Goal: Task Accomplishment & Management: Complete application form

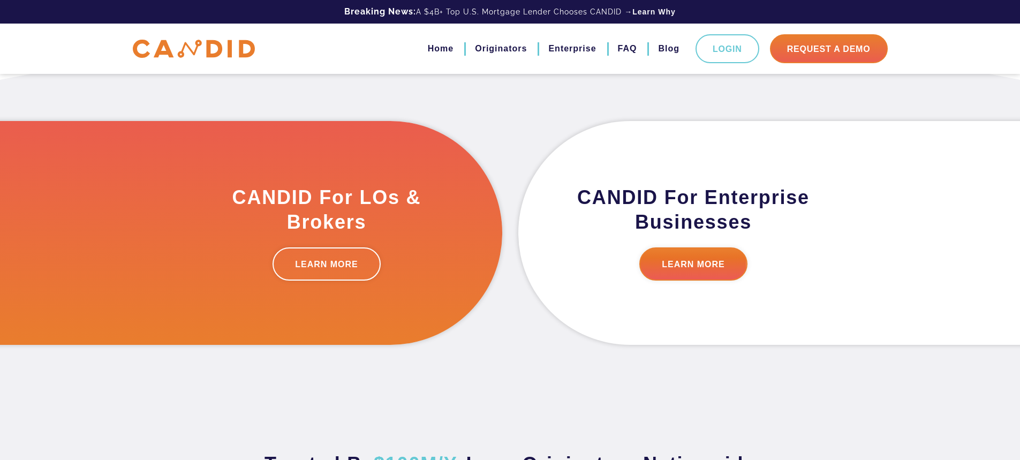
scroll to position [482, 0]
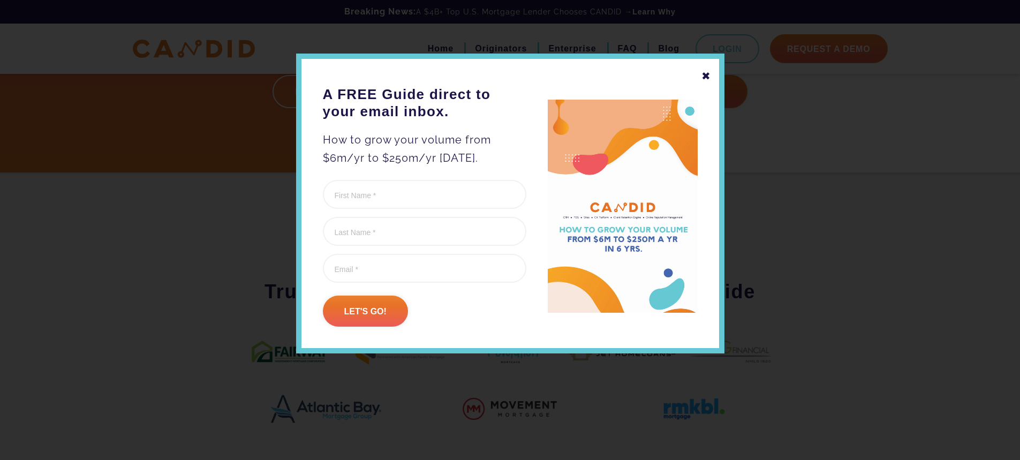
click at [702, 75] on div "✖" at bounding box center [706, 76] width 10 height 18
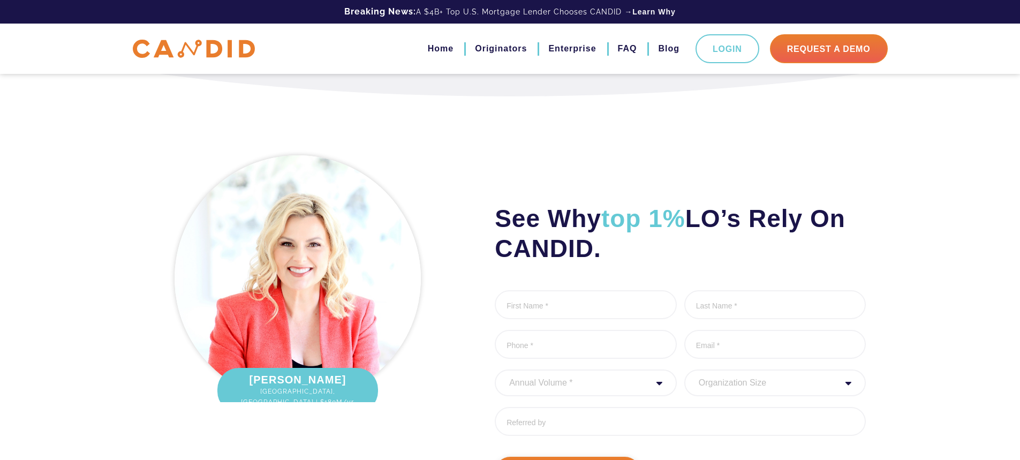
scroll to position [1285, 0]
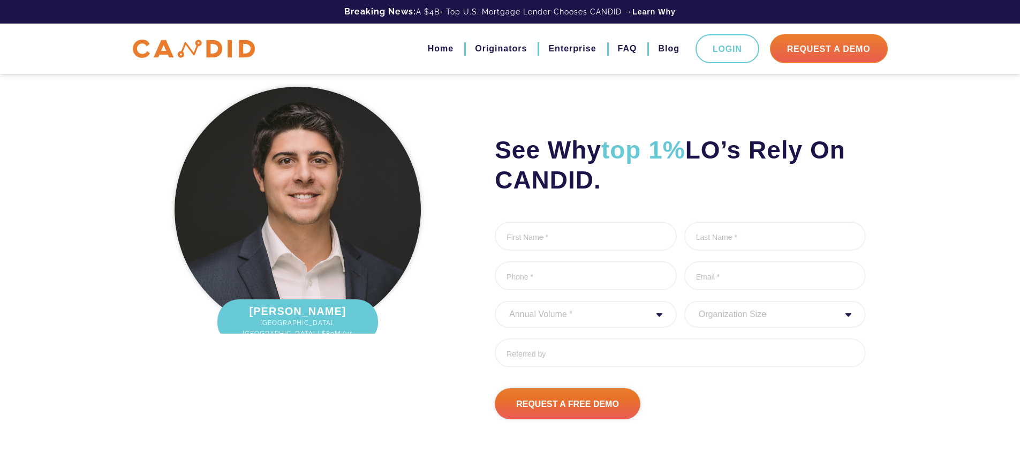
click at [377, 210] on img at bounding box center [298, 210] width 246 height 246
click at [289, 324] on span "[GEOGRAPHIC_DATA], [GEOGRAPHIC_DATA] | $80M/yr." at bounding box center [297, 327] width 139 height 21
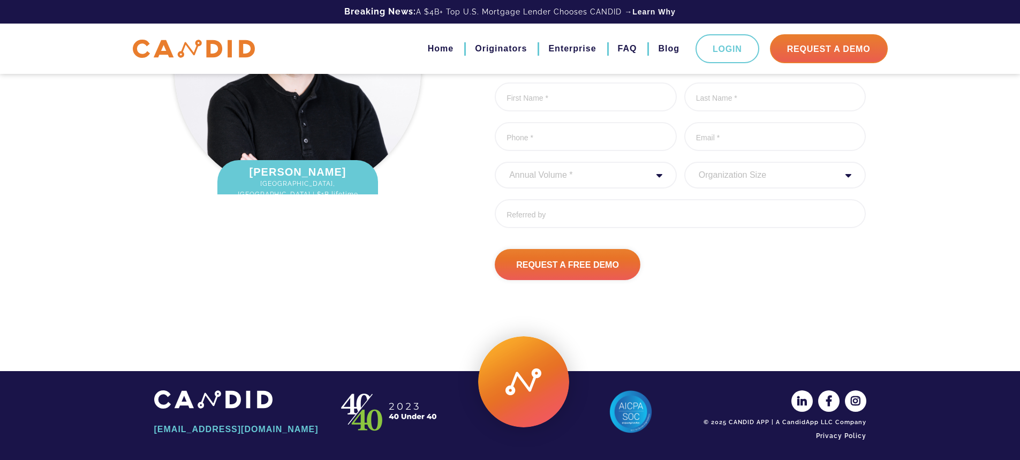
scroll to position [1428, 0]
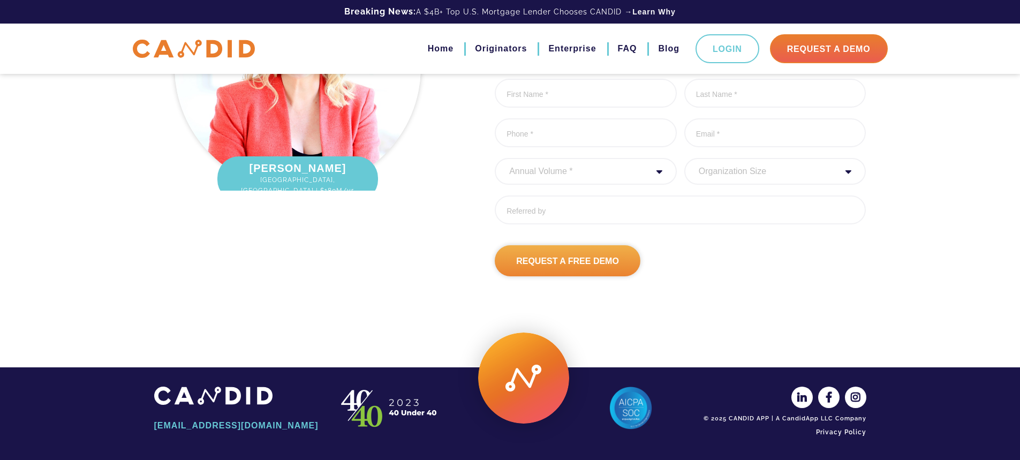
click at [558, 265] on input "Request A Free Demo" at bounding box center [568, 260] width 146 height 31
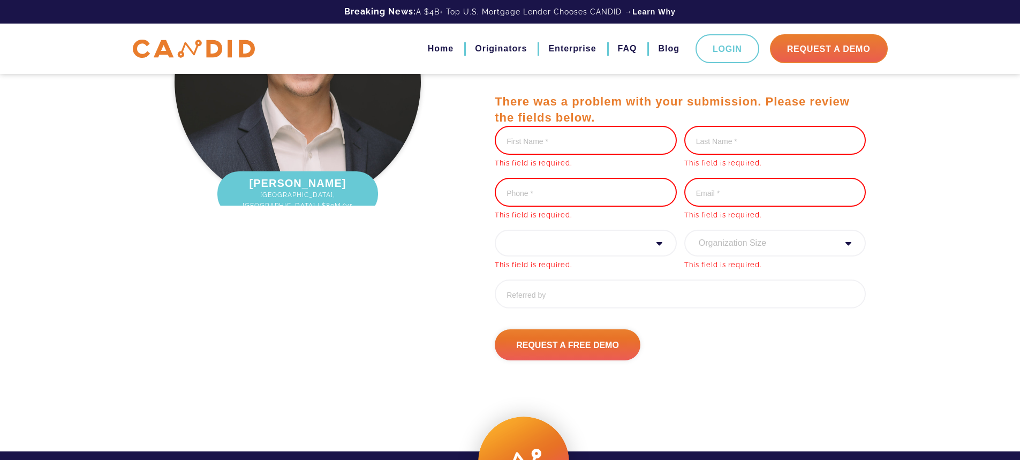
scroll to position [1292, 0]
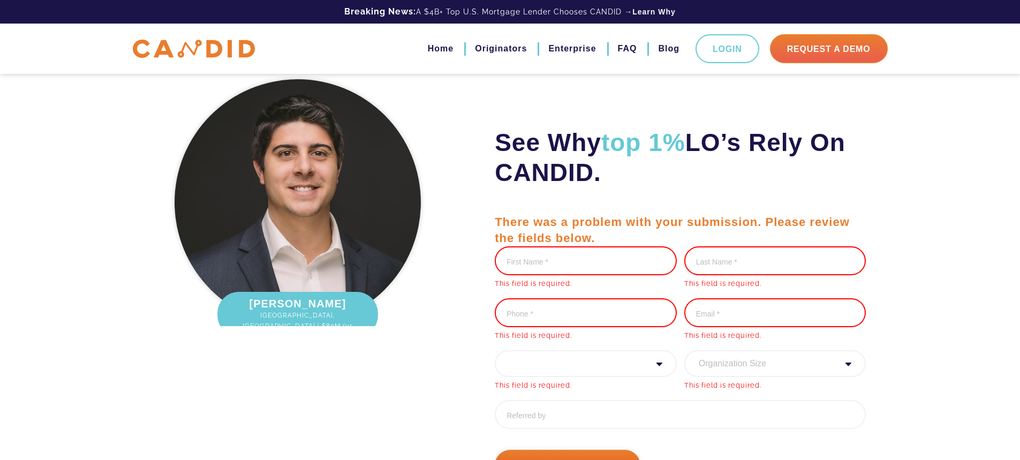
click at [566, 253] on input "First Name *" at bounding box center [586, 260] width 182 height 29
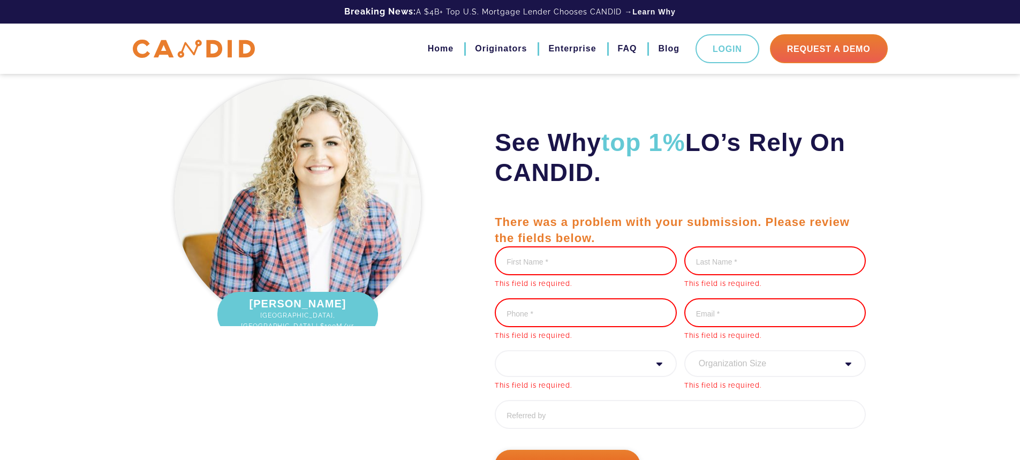
type input "[PERSON_NAME]"
type input "9206366838"
type input "[PERSON_NAME][EMAIL_ADDRESS][PERSON_NAME][DOMAIN_NAME]"
type input "[PHONE_NUMBER]"
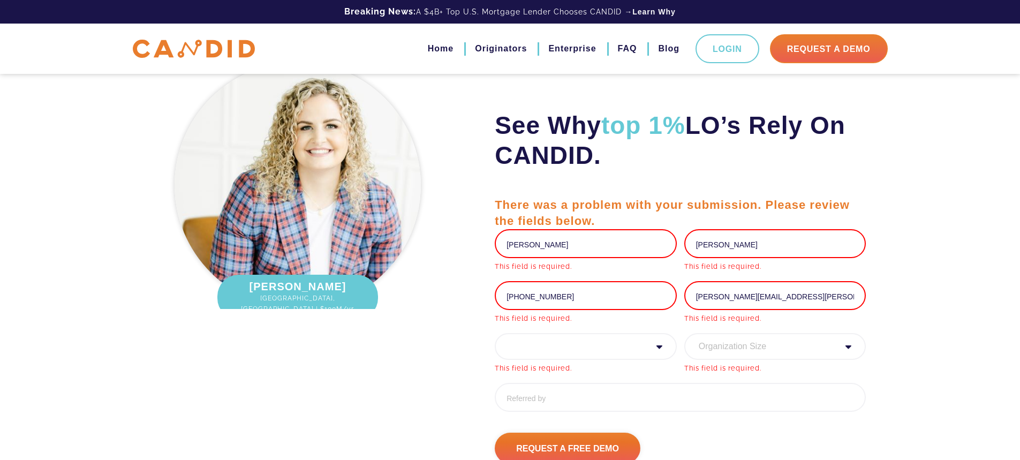
click at [539, 351] on select "Annual Volume * 0 to 25M 25M to 50M 50M to 75M 75M to 100M 100M to 150M 150M to…" at bounding box center [586, 346] width 182 height 27
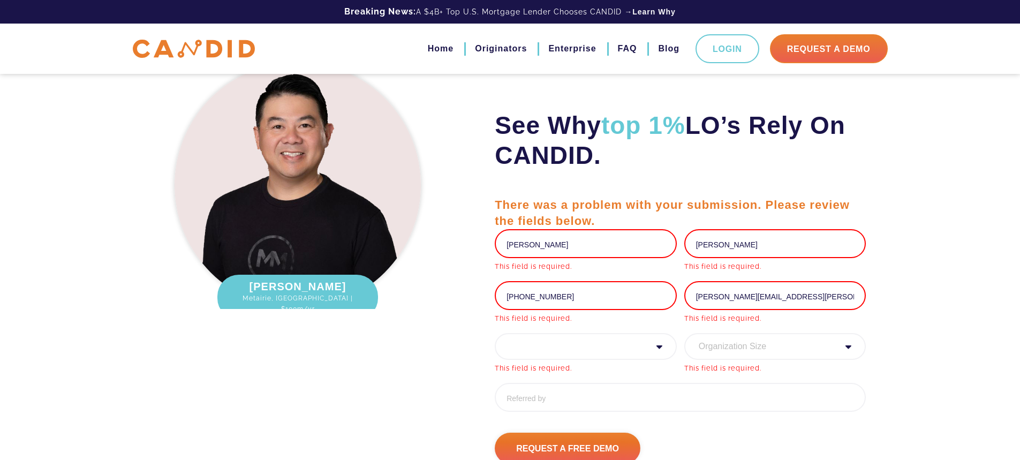
select select "30000000"
click at [495, 333] on select "Annual Volume * 0 to 25M 25M to 50M 50M to 75M 75M to 100M 100M to 150M 150M to…" at bounding box center [586, 346] width 182 height 27
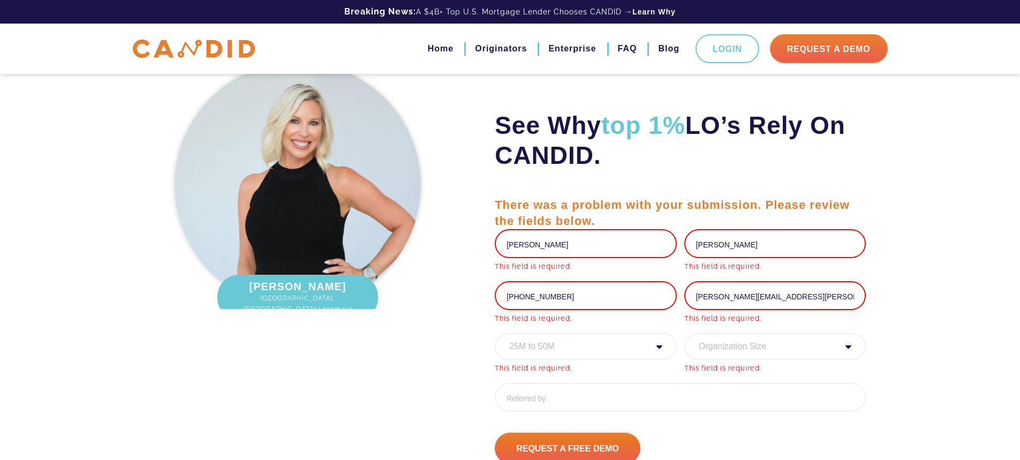
click at [746, 352] on select "Organization Size 1 - 10 11 - 50 51 - 100 101 - 200 201 - 300 300 - 500 501+" at bounding box center [775, 346] width 182 height 27
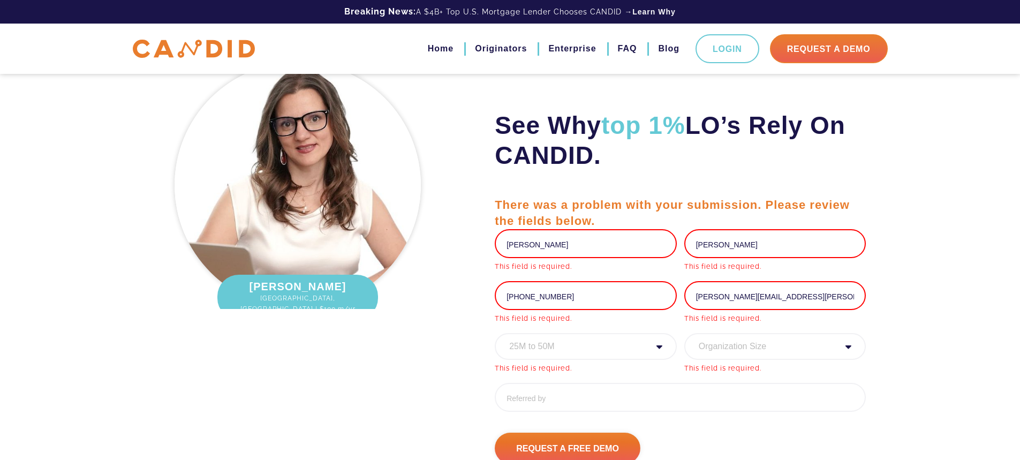
click at [684, 333] on select "Organization Size 1 - 10 11 - 50 51 - 100 101 - 200 201 - 300 300 - 500 501+" at bounding box center [775, 346] width 182 height 27
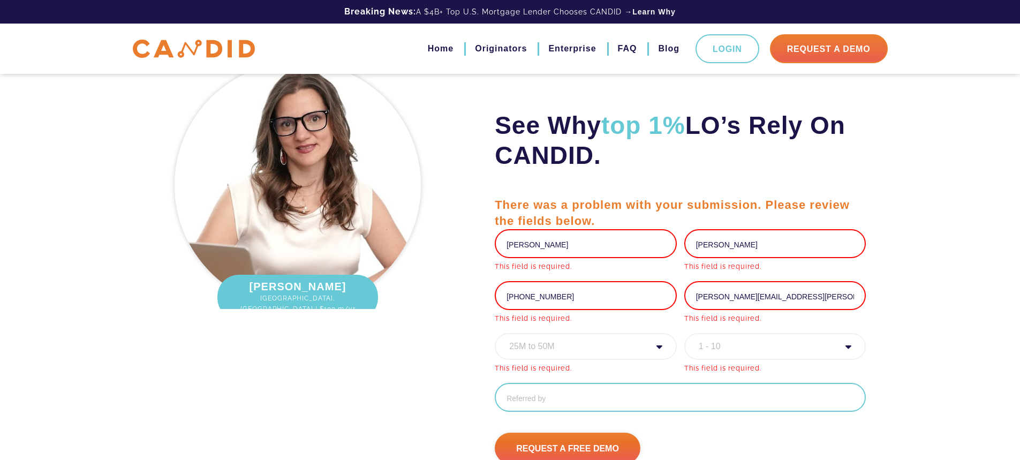
click at [609, 404] on input "Referred By" at bounding box center [680, 397] width 371 height 29
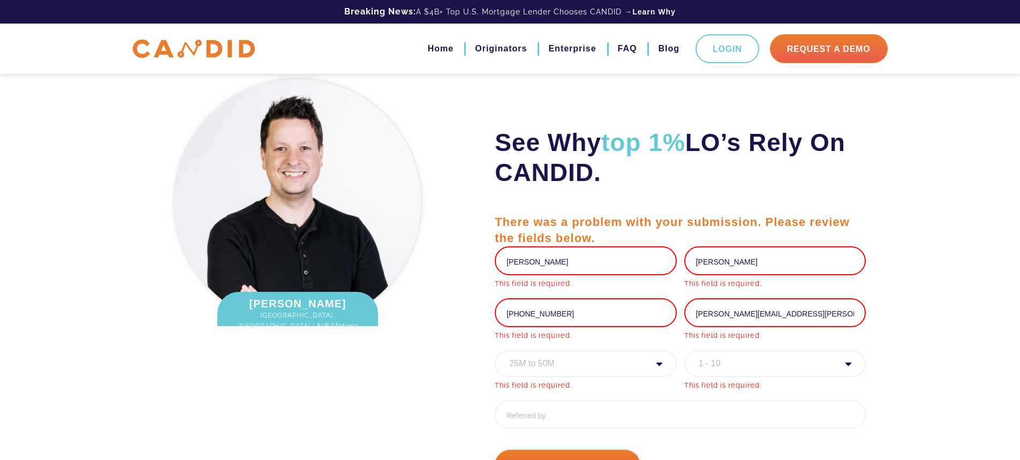
click at [779, 360] on select "Organization Size 1 - 10 11 - 50 51 - 100 101 - 200 201 - 300 300 - 500 501+" at bounding box center [775, 363] width 182 height 27
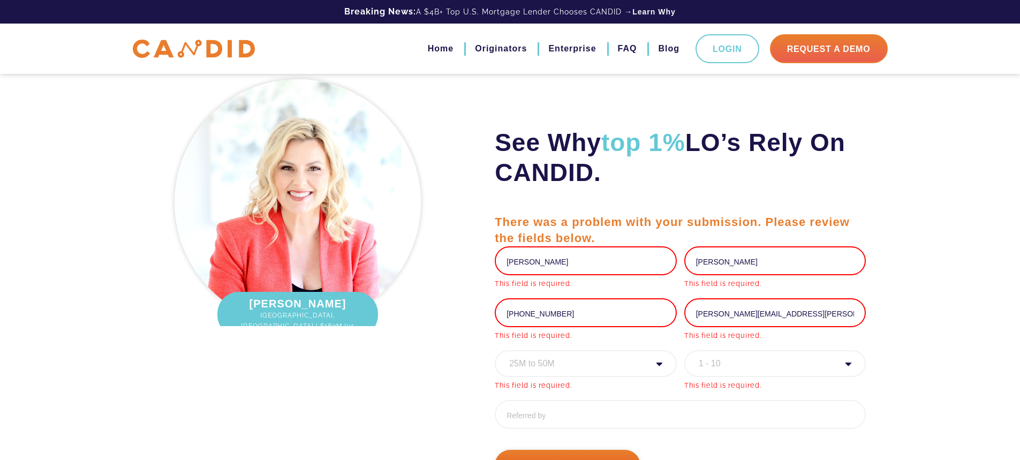
select select "501+"
click at [684, 350] on select "Organization Size 1 - 10 11 - 50 51 - 100 101 - 200 201 - 300 300 - 500 501+" at bounding box center [775, 363] width 182 height 27
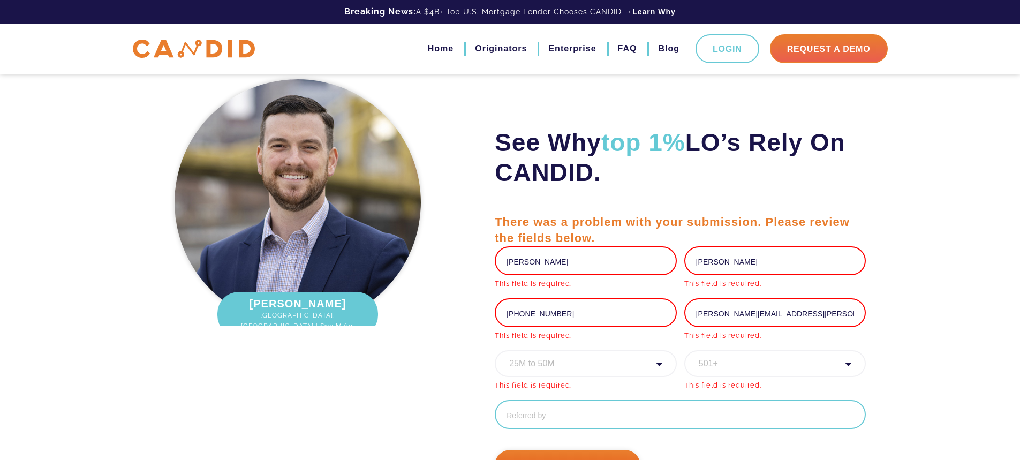
click at [552, 414] on input "Referred By" at bounding box center [680, 414] width 371 height 29
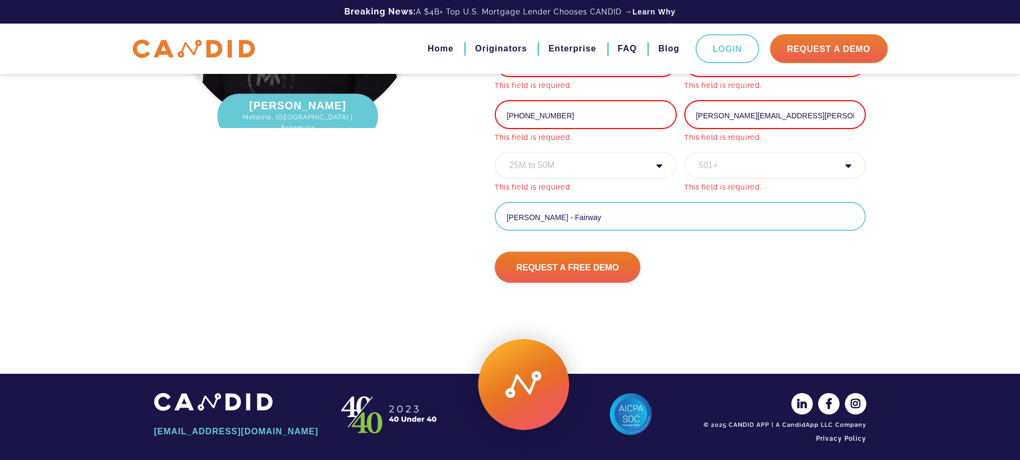
scroll to position [1514, 0]
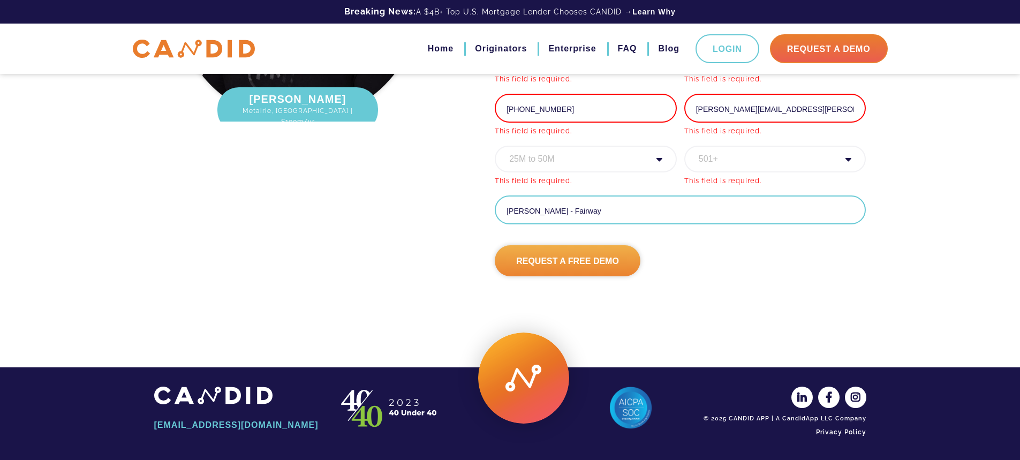
type input "[PERSON_NAME] - Fairway"
click at [556, 264] on input "Request A Free Demo" at bounding box center [568, 260] width 146 height 31
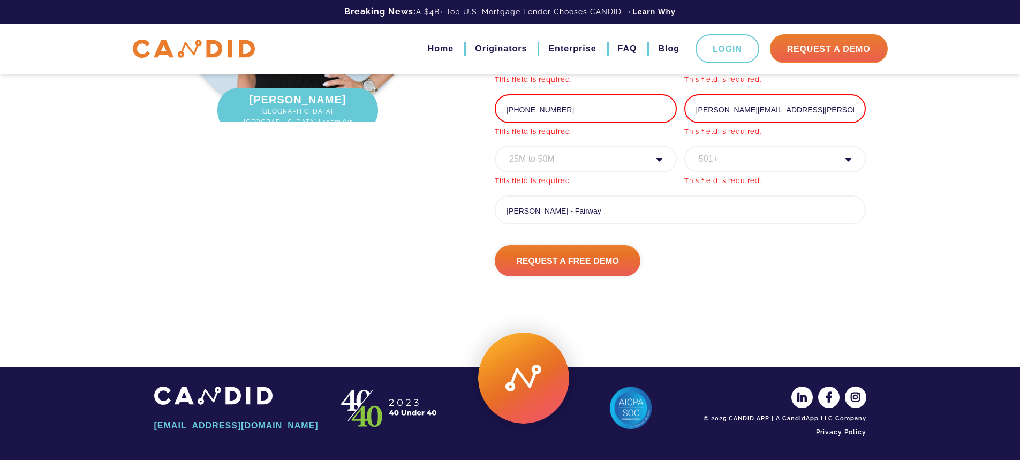
scroll to position [1531, 0]
type input "[PHONE_NUMBER]"
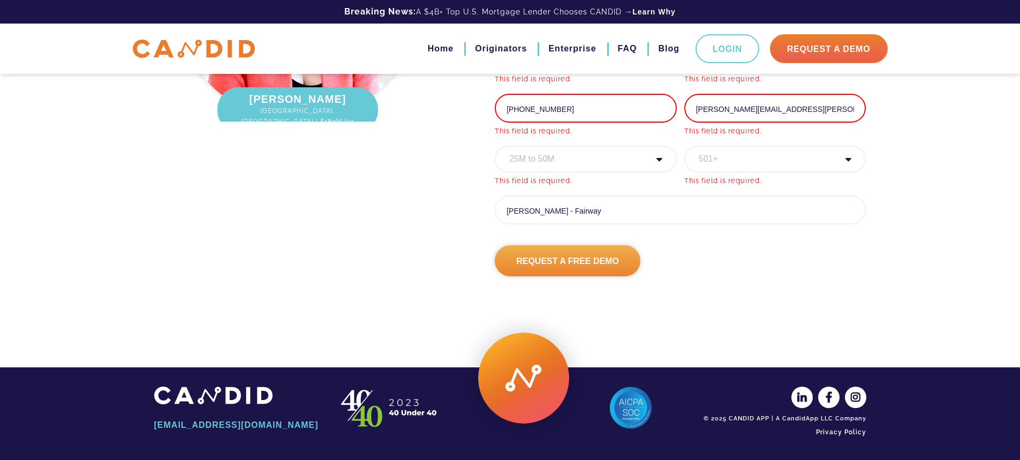
click at [599, 269] on input "Request A Free Demo" at bounding box center [568, 260] width 146 height 31
click at [537, 267] on input "Request A Free Demo" at bounding box center [568, 260] width 146 height 31
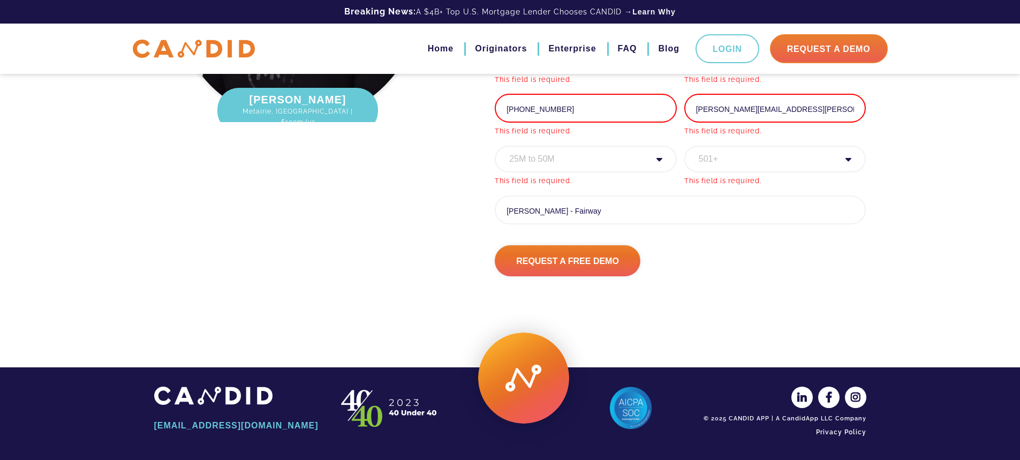
scroll to position [1497, 0]
click at [589, 263] on input "Request A Free Demo" at bounding box center [568, 260] width 146 height 31
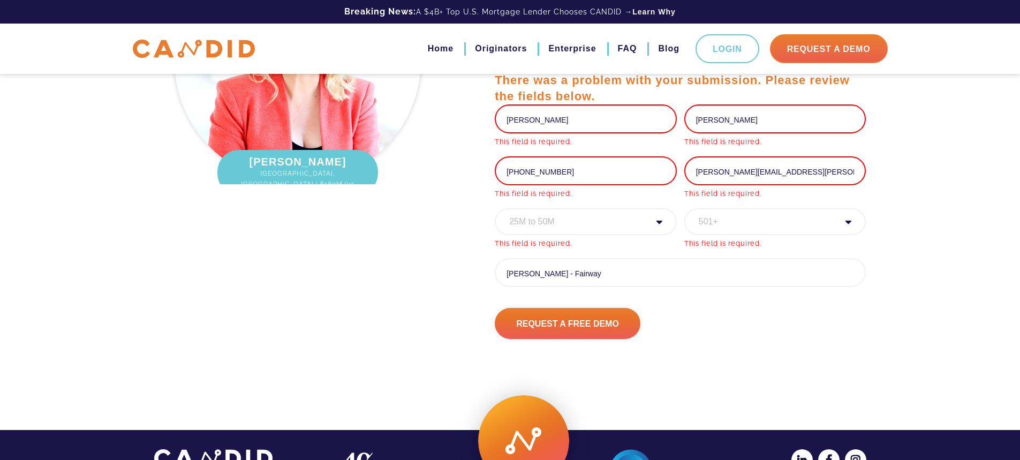
scroll to position [1460, 0]
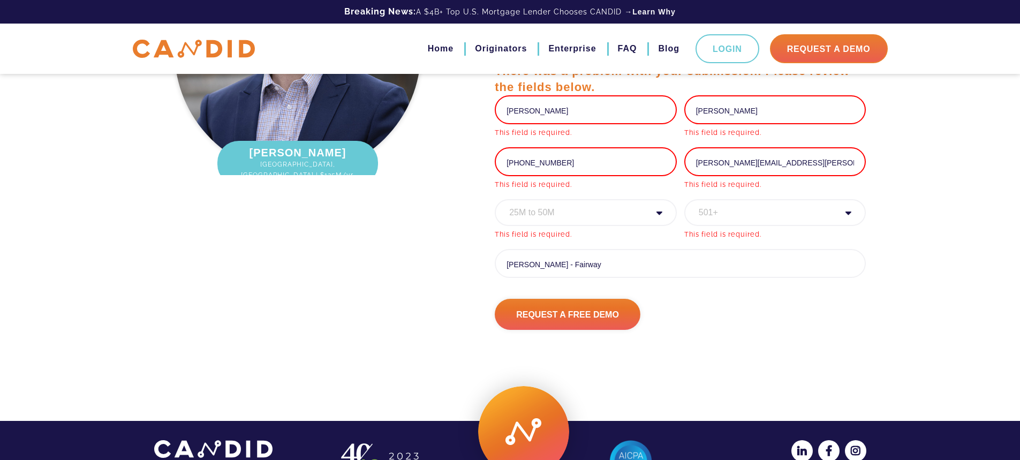
click at [600, 215] on select "Annual Volume * 0 to 25M 25M to 50M 50M to 75M 75M to 100M 100M to 150M 150M to…" at bounding box center [586, 212] width 182 height 27
click at [495, 199] on select "Annual Volume * 0 to 25M 25M to 50M 50M to 75M 75M to 100M 100M to 150M 150M to…" at bounding box center [586, 212] width 182 height 27
click at [737, 215] on select "Organization Size 1 - 10 11 - 50 51 - 100 101 - 200 201 - 300 300 - 500 501+" at bounding box center [775, 212] width 182 height 27
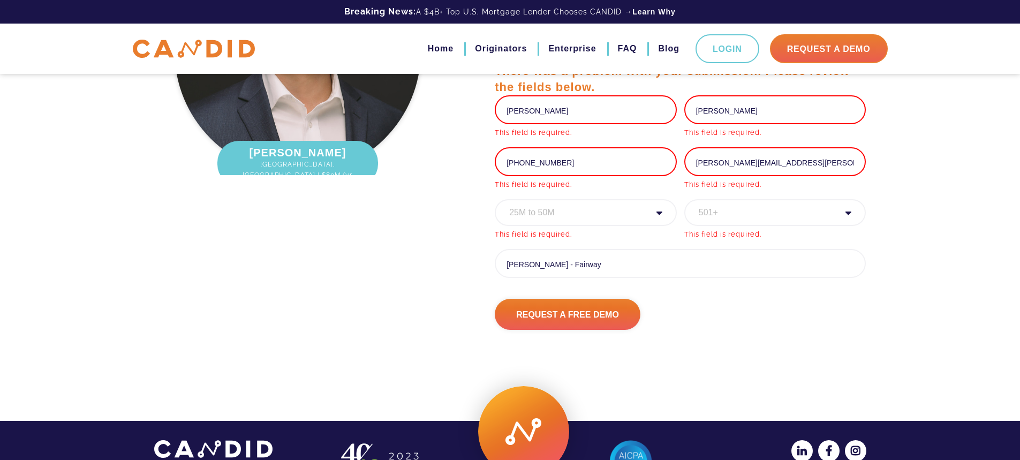
click at [684, 199] on select "Organization Size 1 - 10 11 - 50 51 - 100 101 - 200 201 - 300 300 - 500 501+" at bounding box center [775, 212] width 182 height 27
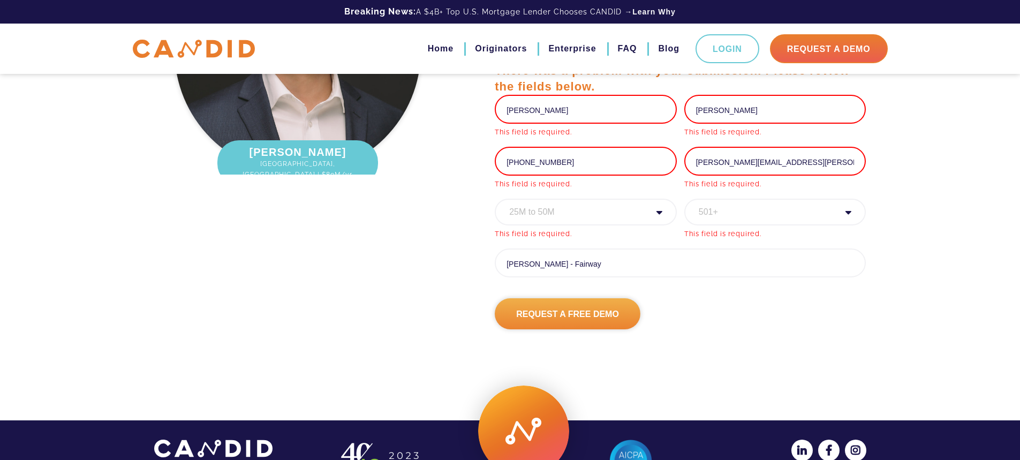
scroll to position [1443, 0]
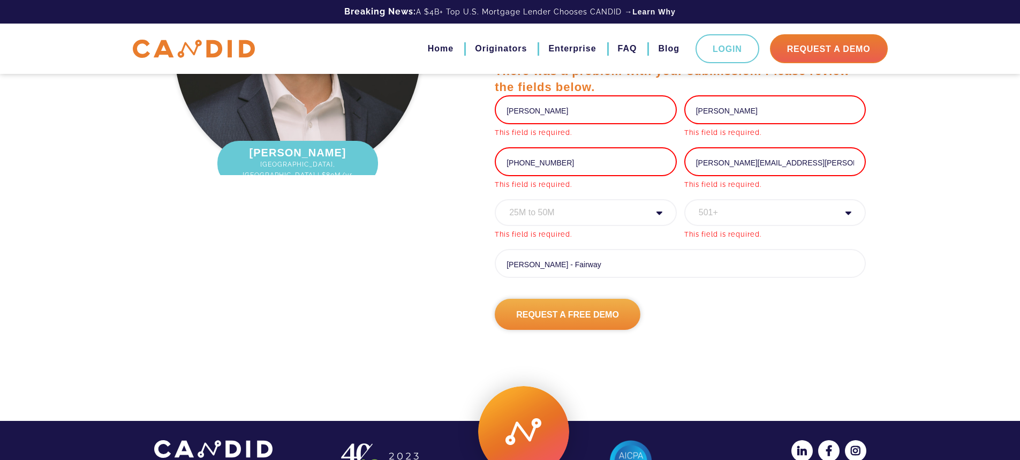
click at [553, 307] on input "Request A Free Demo" at bounding box center [568, 314] width 146 height 31
click at [568, 321] on input "Request A Free Demo" at bounding box center [568, 314] width 146 height 31
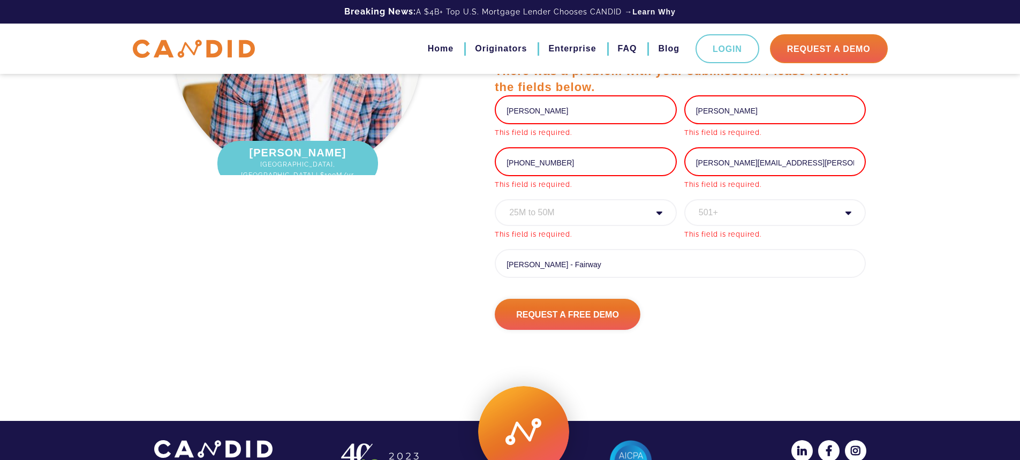
click at [423, 278] on div "[PERSON_NAME] [GEOGRAPHIC_DATA], [GEOGRAPHIC_DATA] | $1B lifetime fundings [PER…" at bounding box center [298, 126] width 304 height 406
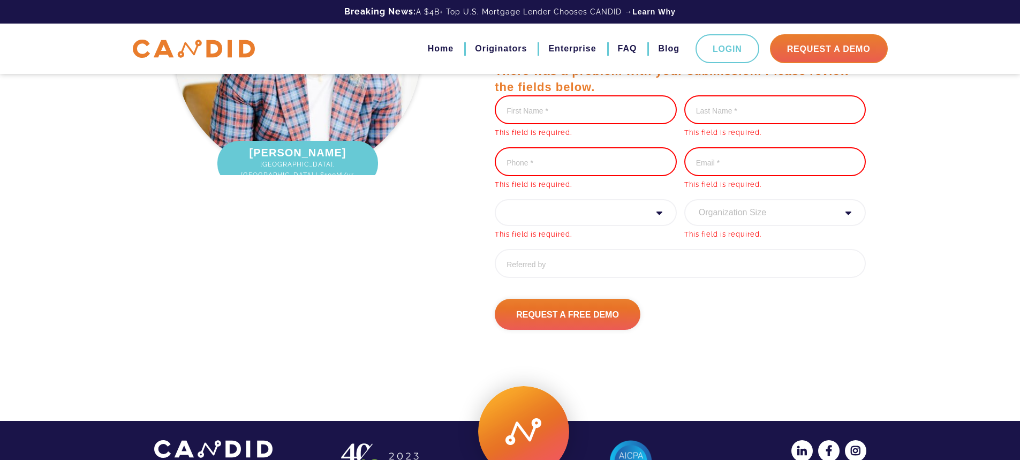
scroll to position [1453, 0]
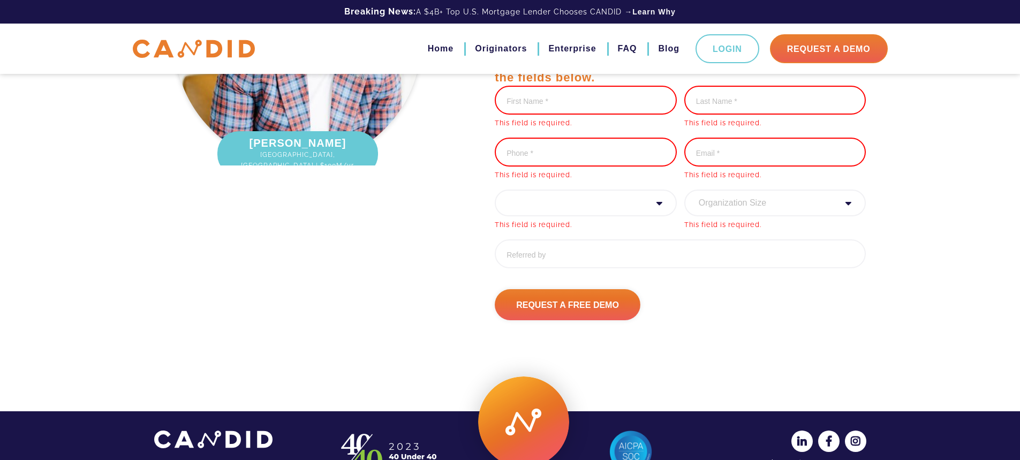
click at [548, 93] on input "First Name *" at bounding box center [586, 100] width 182 height 29
type input "[PERSON_NAME]"
type input "9206366838"
type input "[PERSON_NAME][EMAIL_ADDRESS][PERSON_NAME][DOMAIN_NAME]"
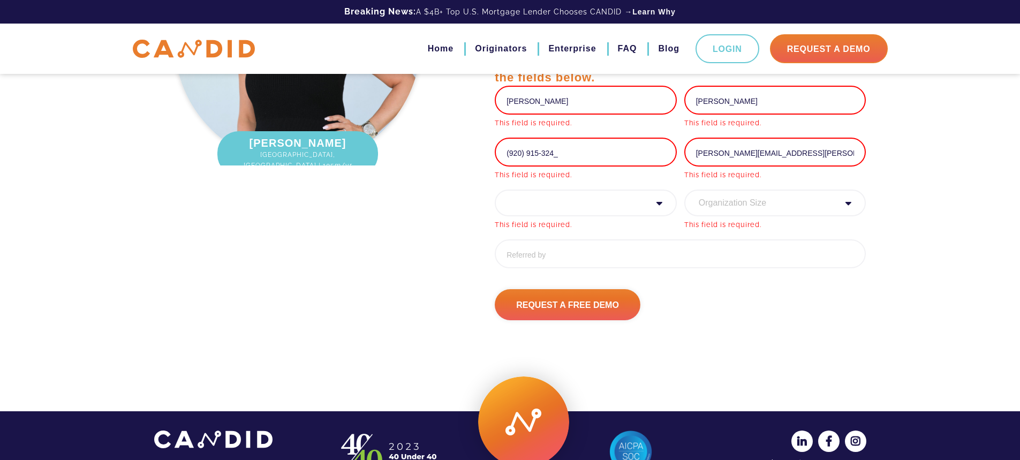
type input "[PHONE_NUMBER]"
click at [598, 208] on select "Annual Volume * 0 to 25M 25M to 50M 50M to 75M 75M to 100M 100M to 150M 150M to…" at bounding box center [586, 202] width 182 height 27
select select "30000000"
click at [495, 189] on select "Annual Volume * 0 to 25M 25M to 50M 50M to 75M 75M to 100M 100M to 150M 150M to…" at bounding box center [586, 202] width 182 height 27
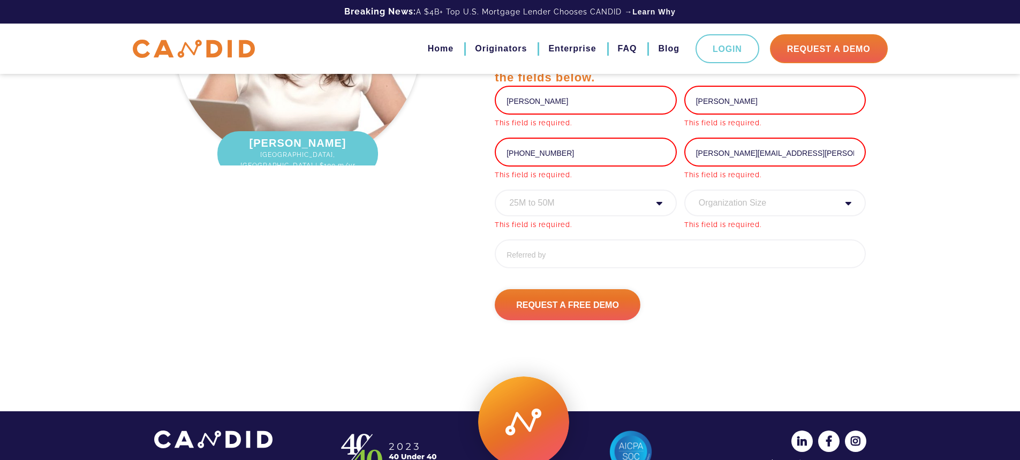
click at [759, 203] on select "Organization Size 1 - 10 11 - 50 51 - 100 101 - 200 201 - 300 300 - 500 501+" at bounding box center [775, 202] width 182 height 27
select select "501+"
click at [684, 189] on select "Organization Size 1 - 10 11 - 50 51 - 100 101 - 200 201 - 300 300 - 500 501+" at bounding box center [775, 202] width 182 height 27
click at [596, 256] on input "Referred By" at bounding box center [680, 253] width 371 height 29
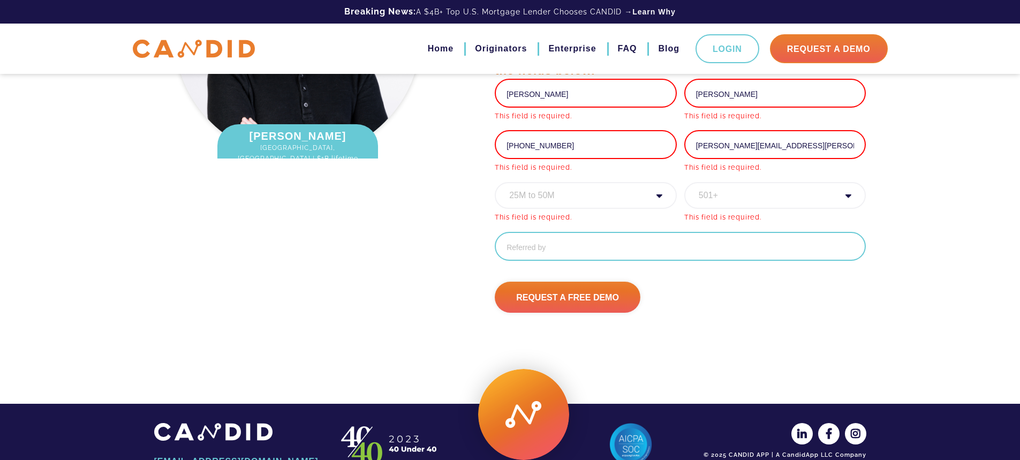
scroll to position [1436, 0]
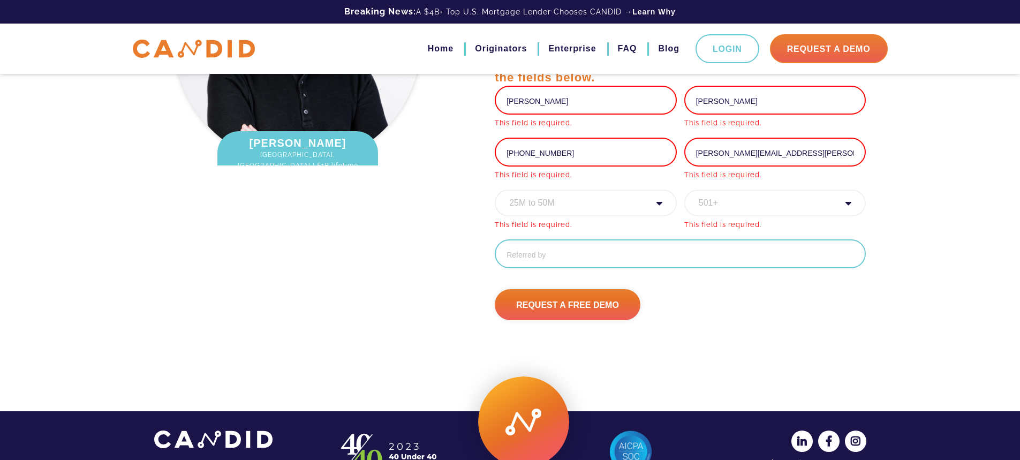
type input "p"
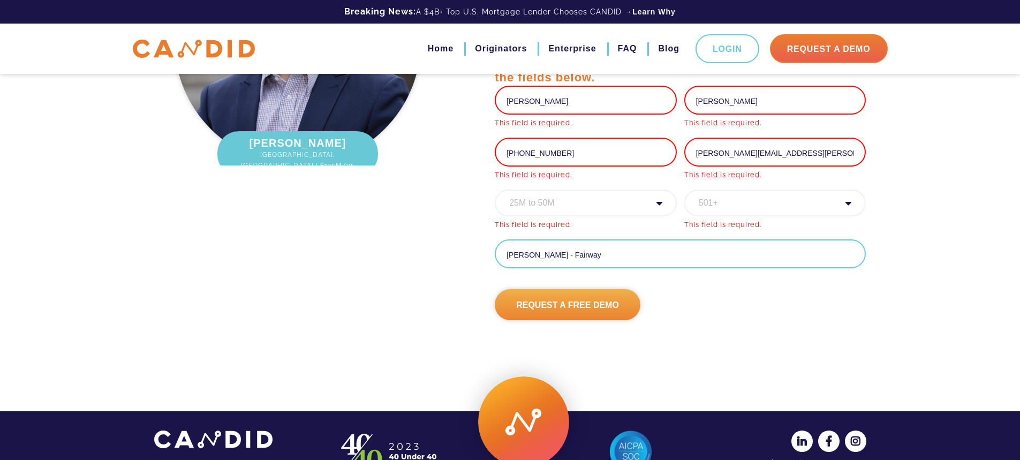
type input "[PERSON_NAME] - Fairway"
click at [574, 293] on input "Request A Free Demo" at bounding box center [568, 304] width 146 height 31
